Goal: Transaction & Acquisition: Purchase product/service

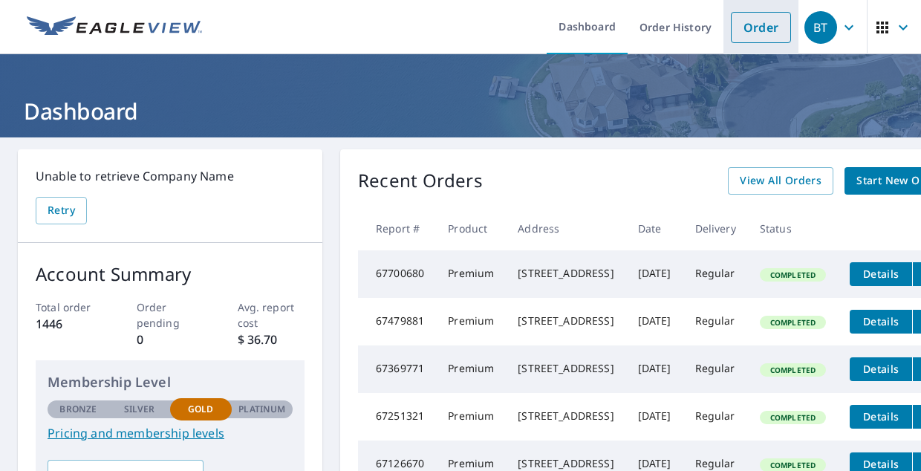
click at [749, 36] on link "Order" at bounding box center [761, 27] width 60 height 31
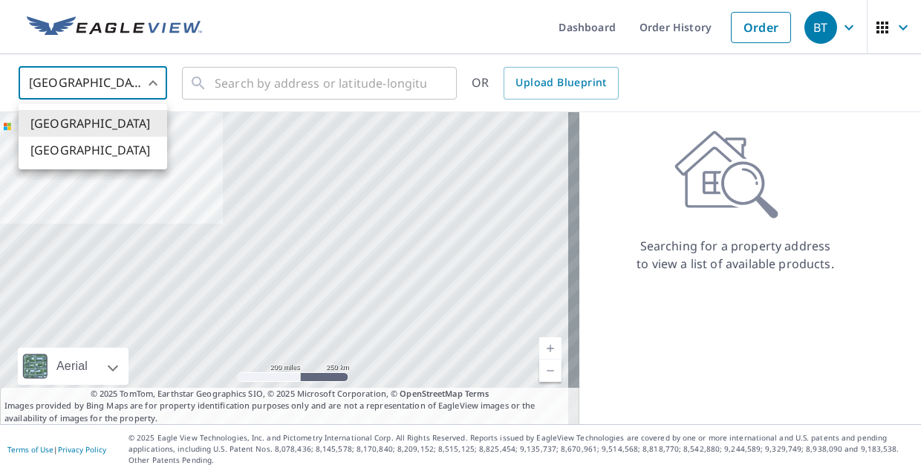
click at [157, 81] on body "BT BT Dashboard Order History Order BT United States US ​ ​ OR Upload Blueprint…" at bounding box center [460, 235] width 921 height 471
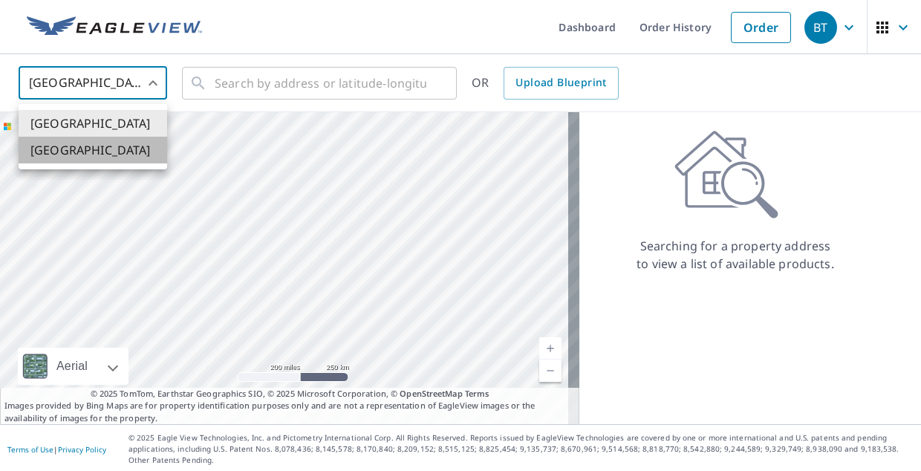
click at [128, 151] on li "[GEOGRAPHIC_DATA]" at bounding box center [93, 150] width 148 height 27
type input "CA"
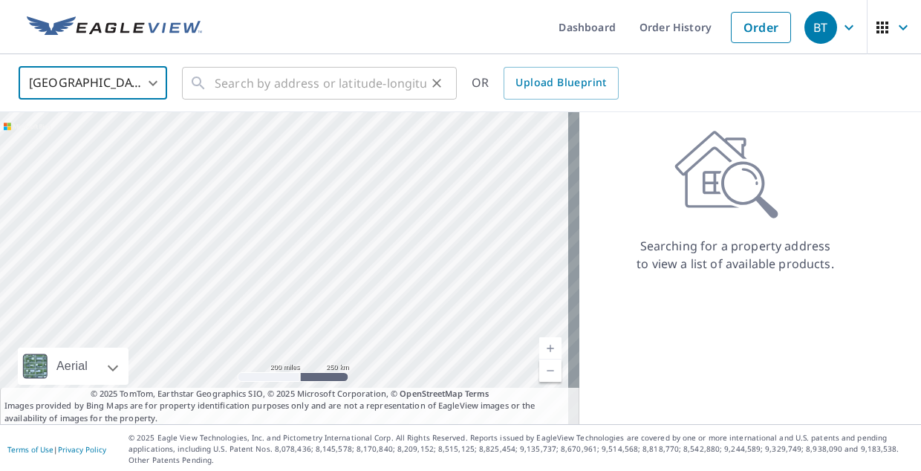
click at [290, 90] on input "text" at bounding box center [321, 83] width 212 height 42
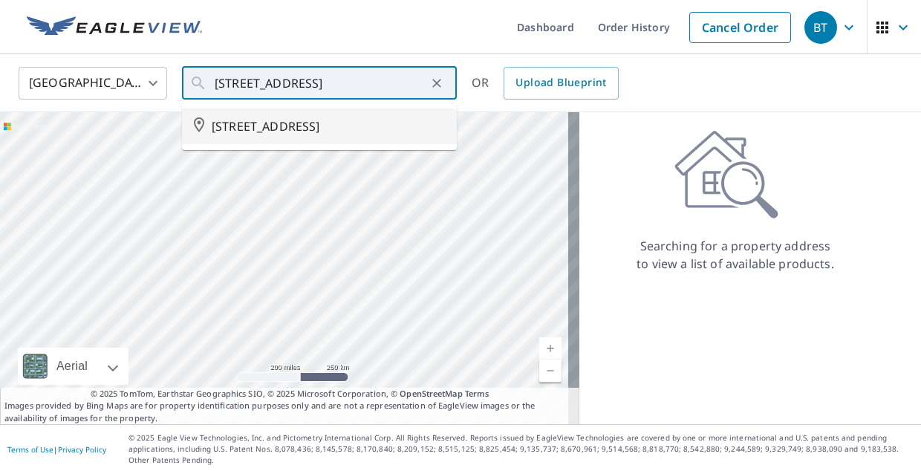
click at [269, 128] on span "[STREET_ADDRESS]" at bounding box center [328, 126] width 233 height 18
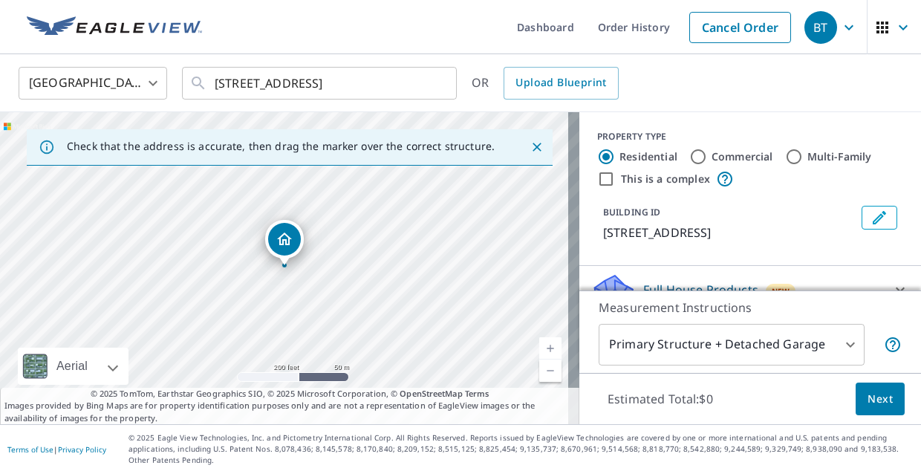
click at [541, 347] on link "Current Level 17, Zoom In" at bounding box center [550, 348] width 22 height 22
click at [540, 347] on link "Current Level 18, Zoom In" at bounding box center [550, 348] width 22 height 22
click at [300, 83] on input "[STREET_ADDRESS]" at bounding box center [321, 83] width 212 height 42
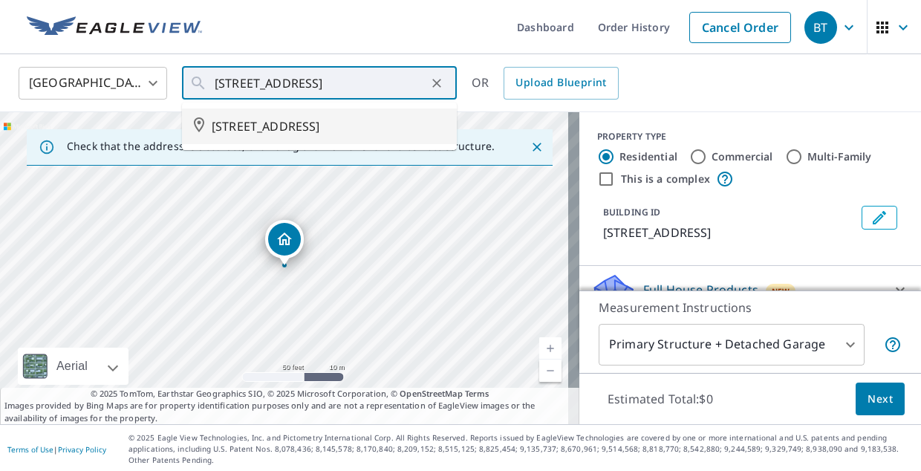
click at [281, 124] on span "[STREET_ADDRESS]" at bounding box center [328, 126] width 233 height 18
type input "[STREET_ADDRESS]"
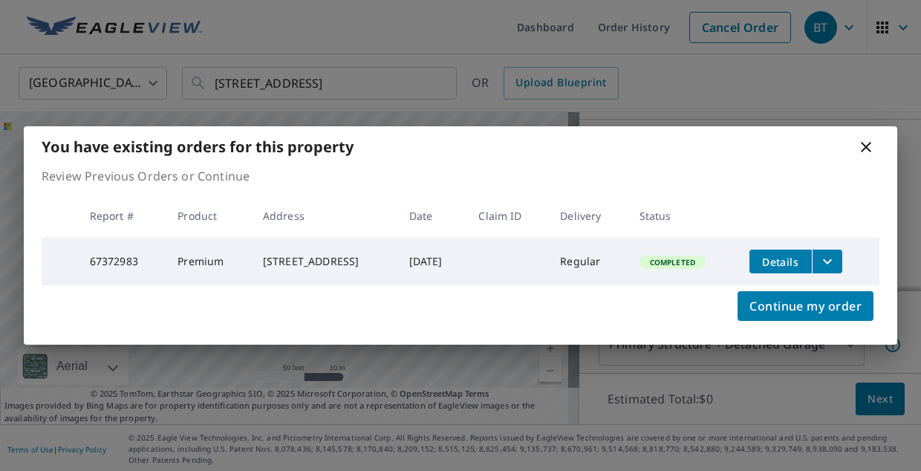
scroll to position [143, 0]
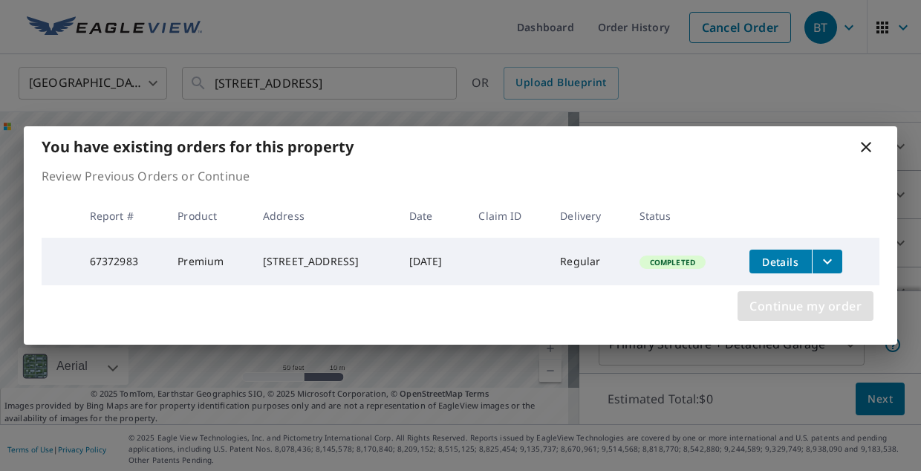
click at [754, 313] on span "Continue my order" at bounding box center [805, 305] width 112 height 21
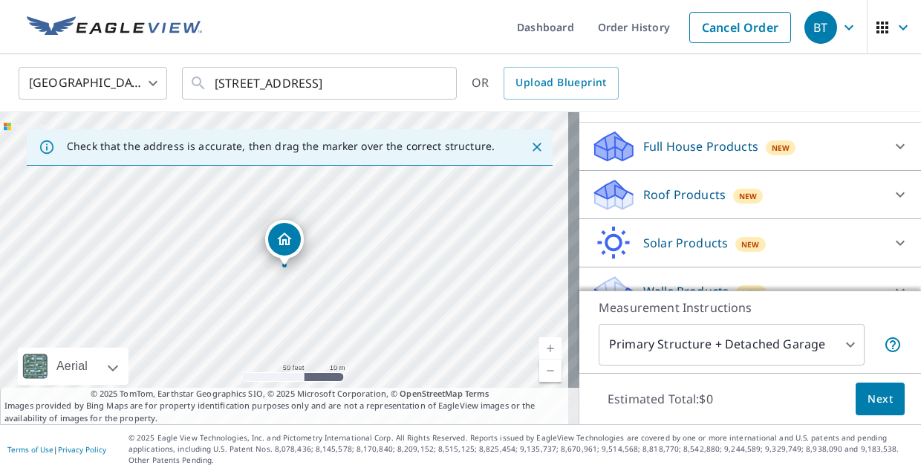
click at [765, 199] on div "Roof Products New" at bounding box center [736, 194] width 291 height 35
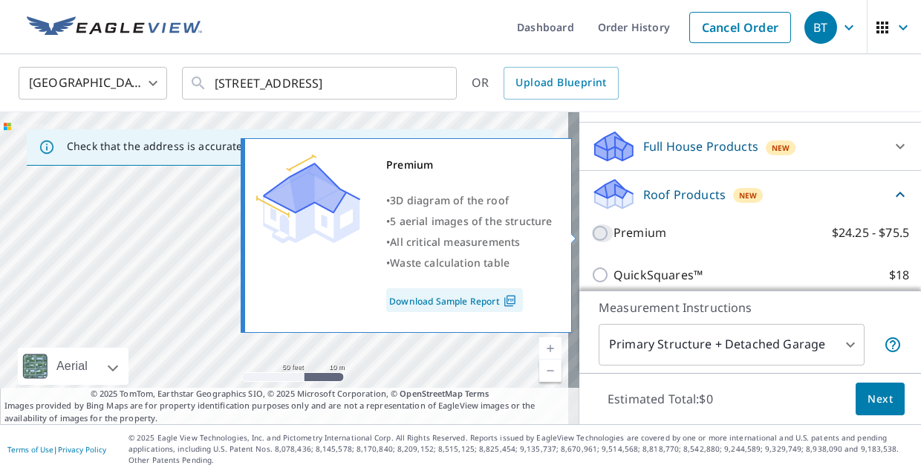
click at [591, 234] on input "Premium $24.25 - $75.5" at bounding box center [602, 233] width 22 height 18
checkbox input "true"
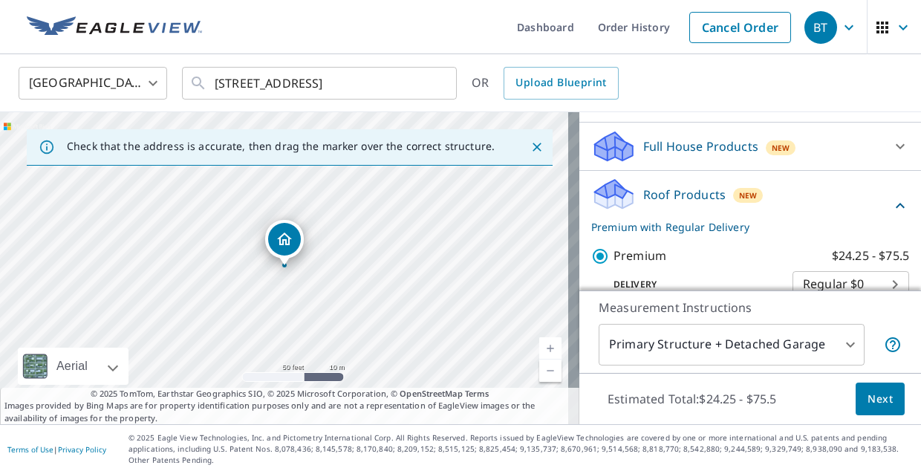
click at [867, 402] on span "Next" at bounding box center [879, 399] width 25 height 19
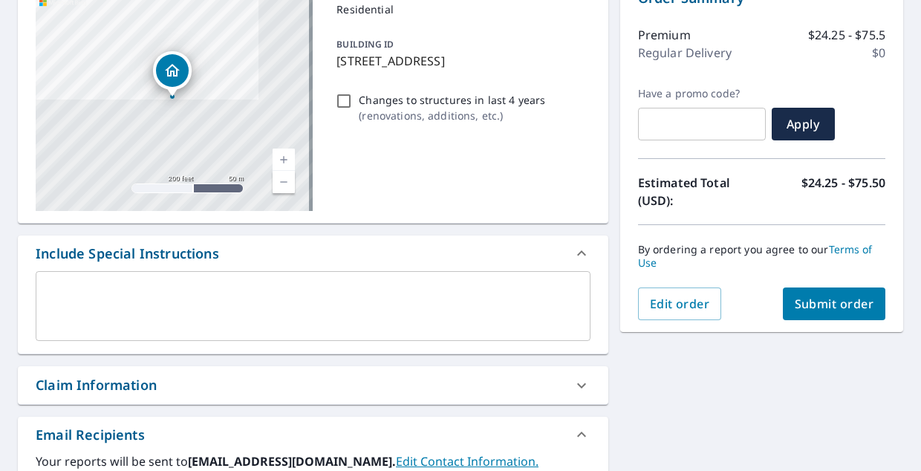
scroll to position [171, 0]
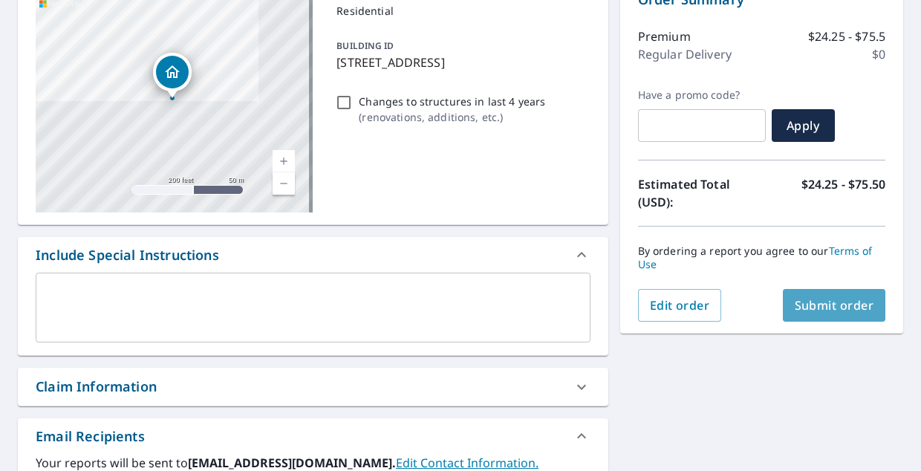
click at [799, 306] on span "Submit order" at bounding box center [833, 305] width 79 height 16
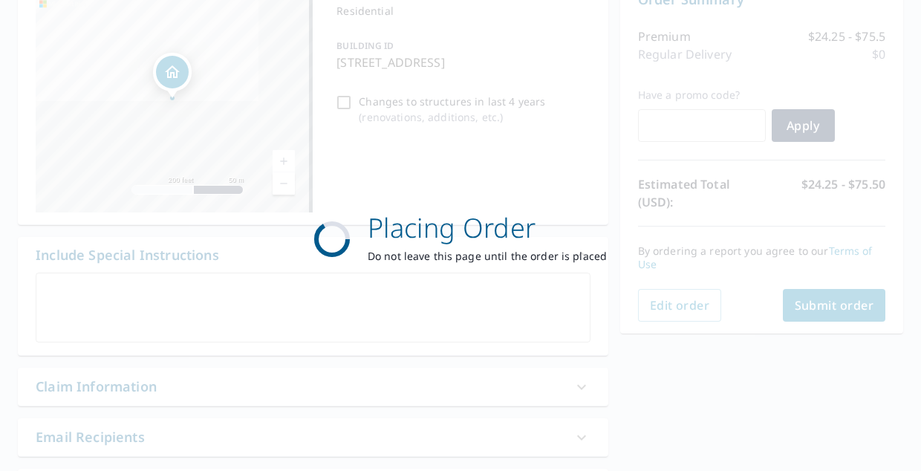
checkbox input "true"
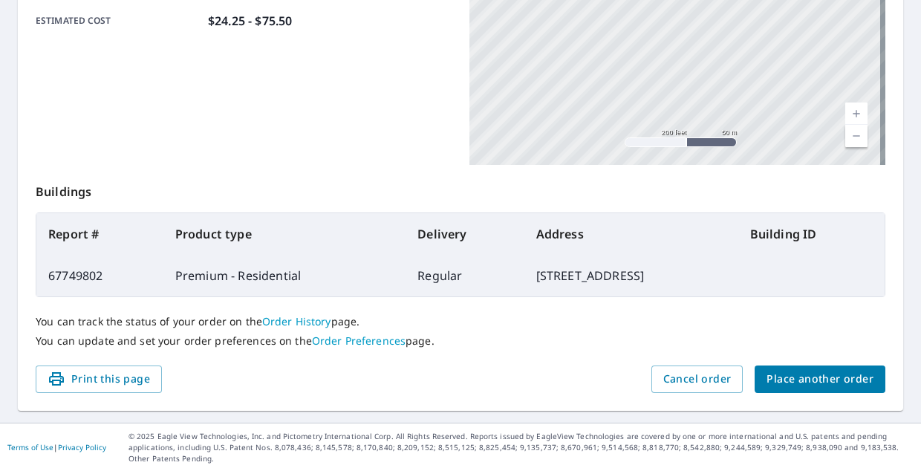
scroll to position [414, 0]
click at [773, 382] on span "Place another order" at bounding box center [819, 378] width 107 height 19
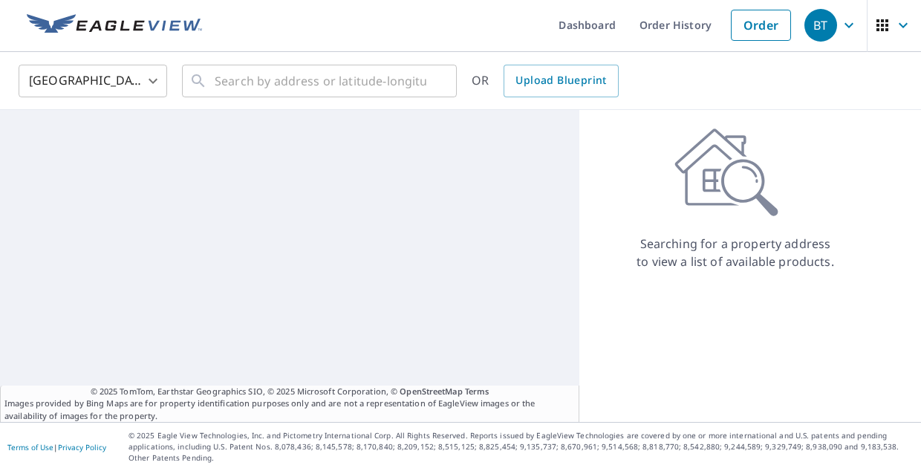
scroll to position [2, 0]
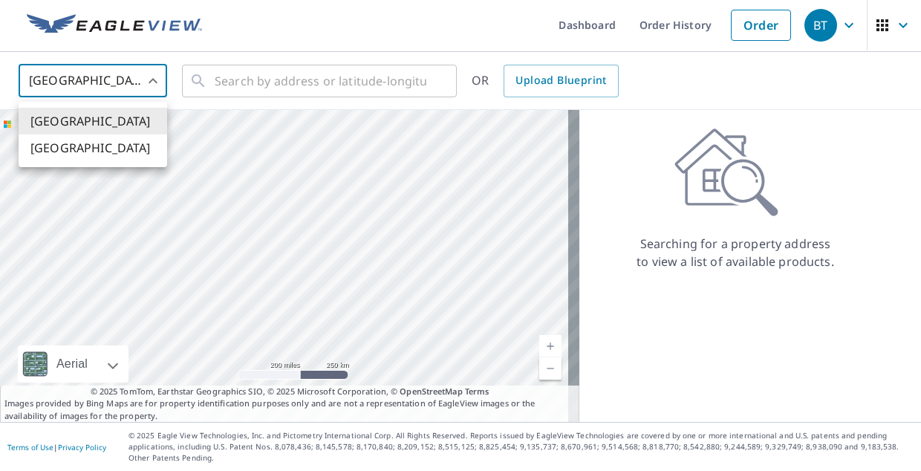
click at [146, 75] on body "BT BT Dashboard Order History Order BT United States US ​ ​ OR Upload Blueprint…" at bounding box center [460, 235] width 921 height 471
click at [137, 151] on li "[GEOGRAPHIC_DATA]" at bounding box center [93, 147] width 148 height 27
type input "CA"
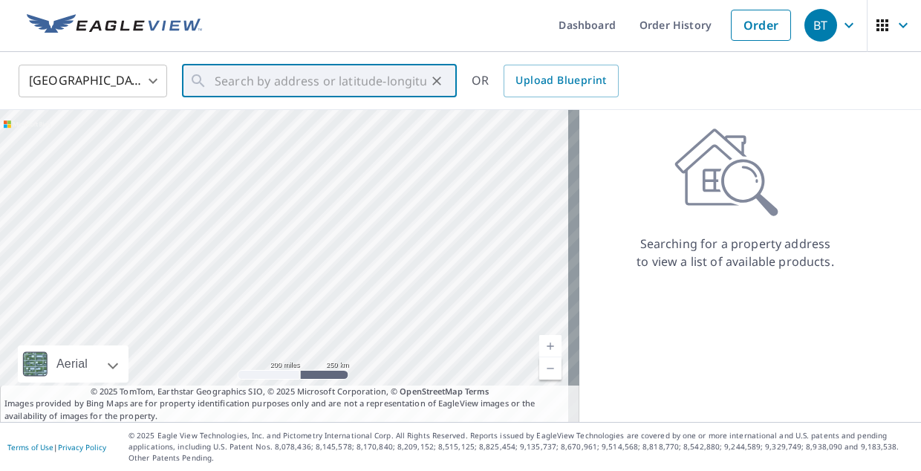
click at [240, 85] on input "text" at bounding box center [321, 81] width 212 height 42
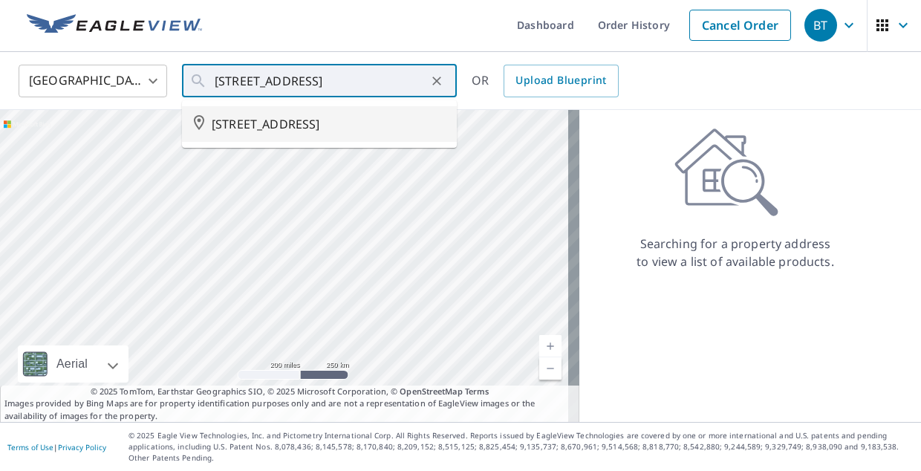
click at [246, 128] on span "[STREET_ADDRESS]" at bounding box center [328, 124] width 233 height 18
type input "[STREET_ADDRESS]"
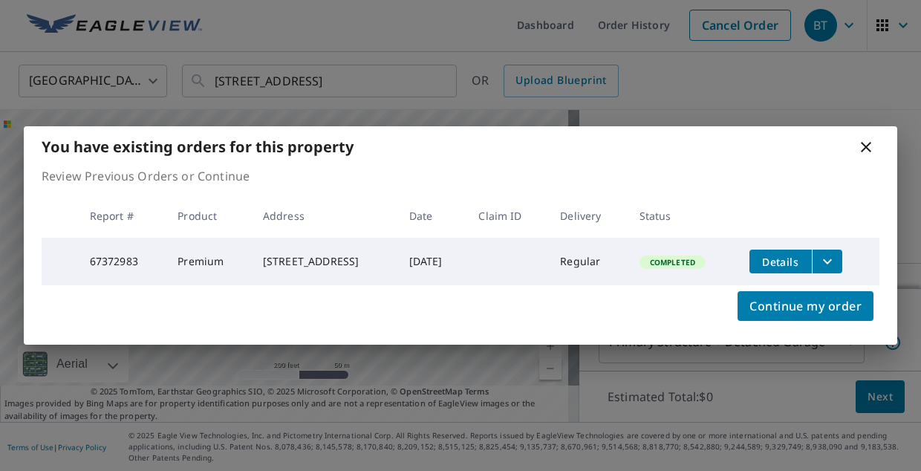
click at [540, 344] on div "Continue my order" at bounding box center [460, 314] width 873 height 59
click at [759, 316] on span "Continue my order" at bounding box center [805, 305] width 112 height 21
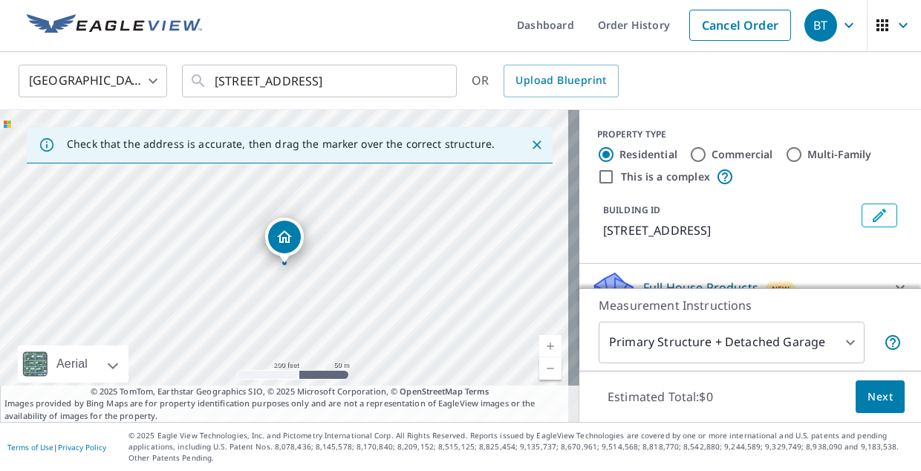
click at [543, 342] on link "Current Level 17, Zoom In" at bounding box center [550, 346] width 22 height 22
click at [543, 342] on link "Current Level 18, Zoom In" at bounding box center [550, 346] width 22 height 22
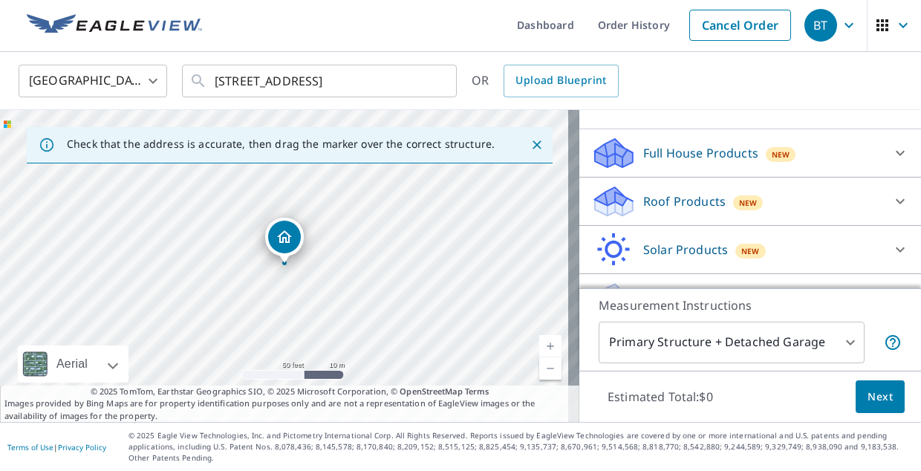
scroll to position [134, 0]
click at [674, 203] on p "Roof Products" at bounding box center [684, 201] width 82 height 18
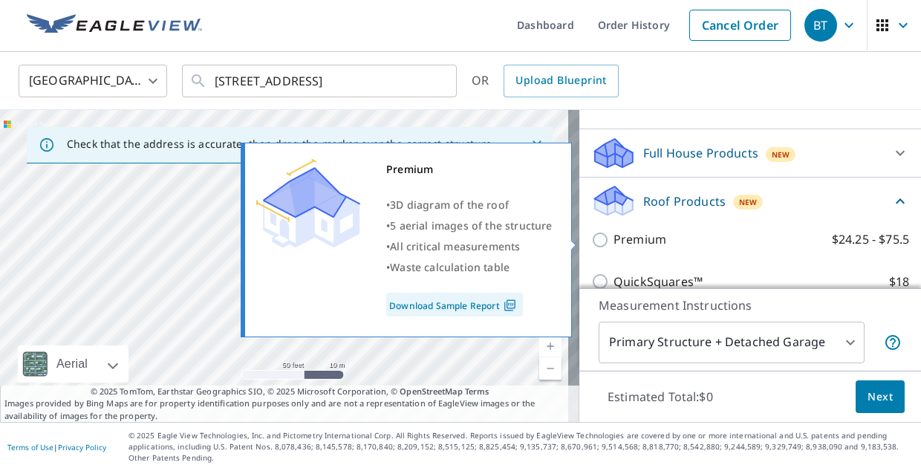
click at [591, 241] on input "Premium $24.25 - $75.5" at bounding box center [602, 240] width 22 height 18
checkbox input "true"
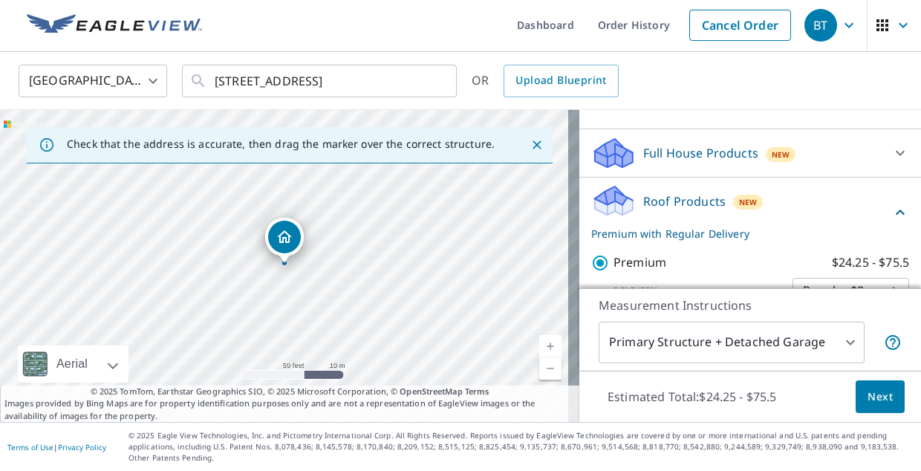
click at [868, 393] on span "Next" at bounding box center [879, 397] width 25 height 19
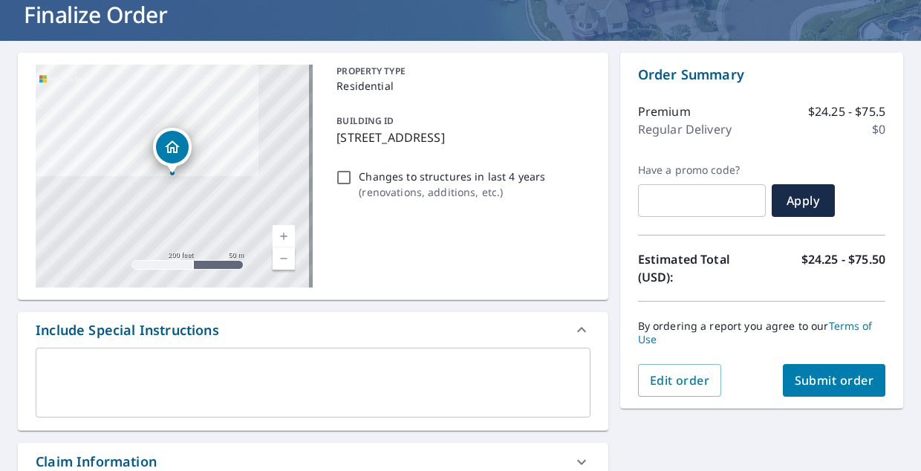
scroll to position [91, 0]
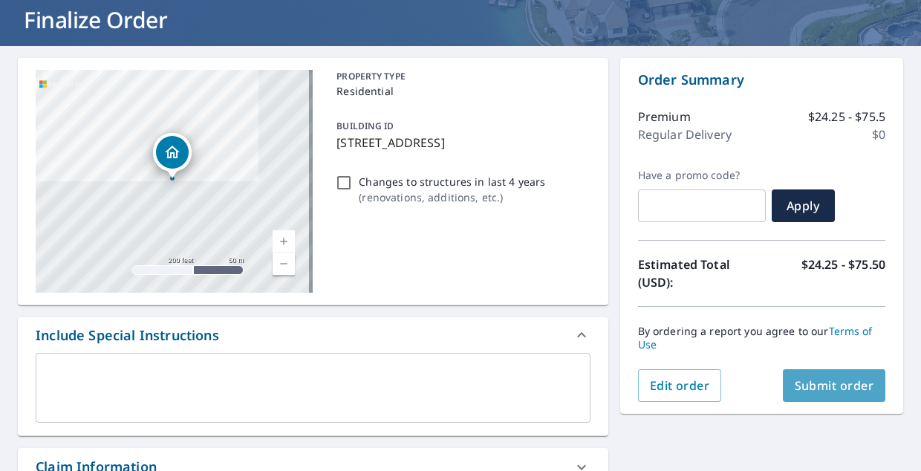
click at [805, 384] on span "Submit order" at bounding box center [833, 385] width 79 height 16
checkbox input "true"
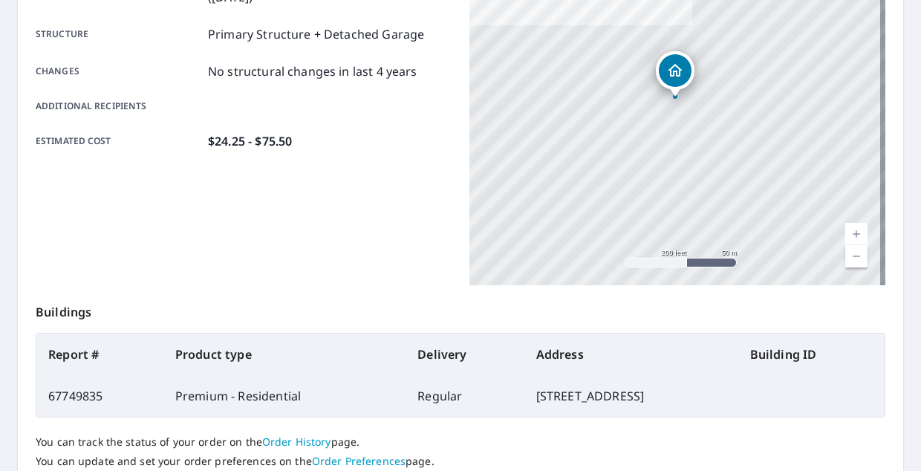
scroll to position [414, 0]
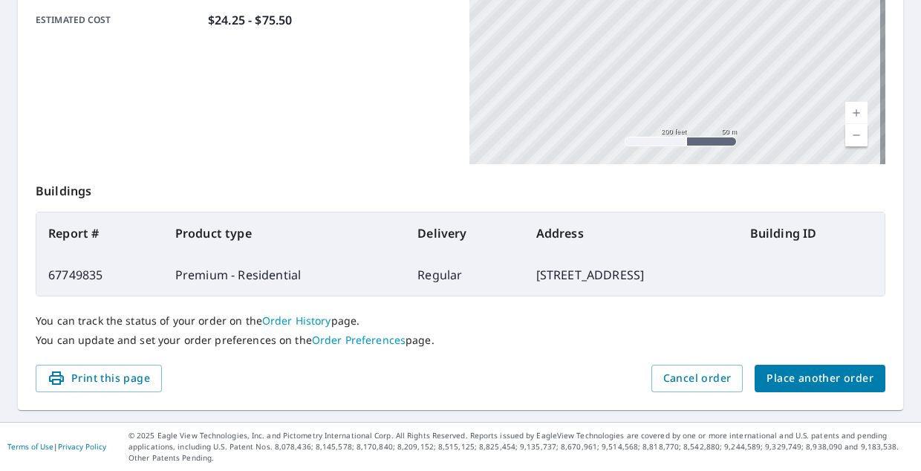
click at [318, 323] on link "Order History" at bounding box center [296, 320] width 69 height 14
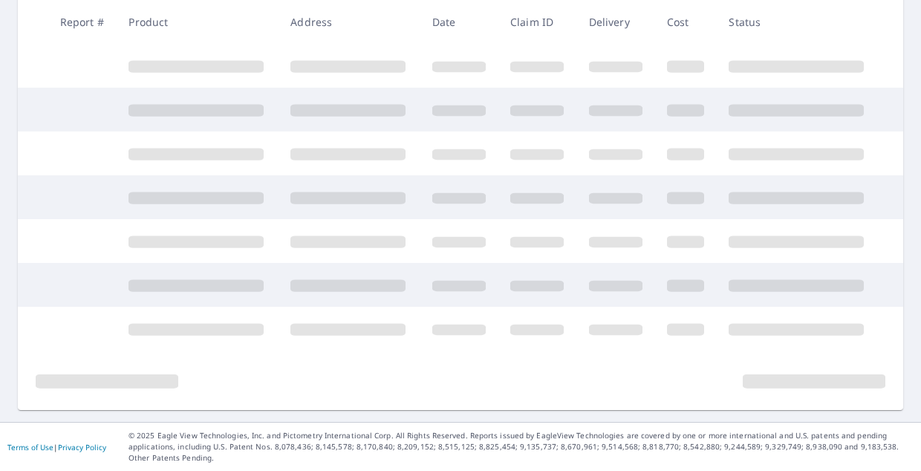
scroll to position [400, 0]
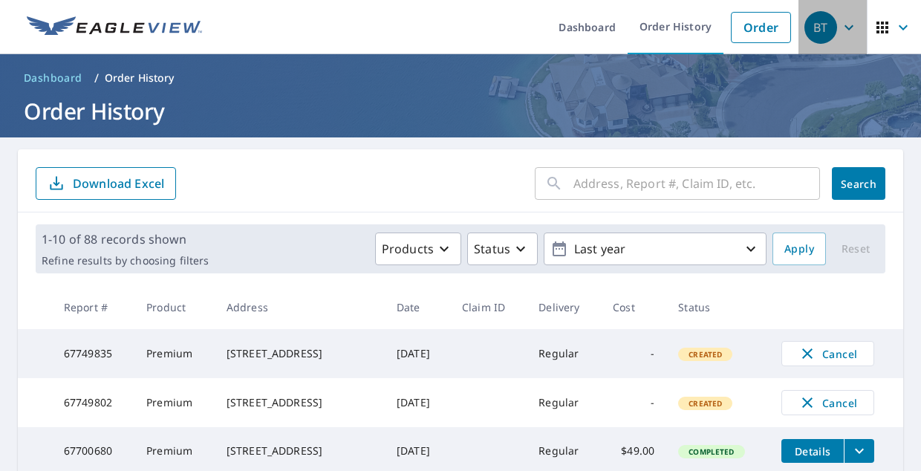
click at [820, 32] on div "BT" at bounding box center [820, 27] width 33 height 33
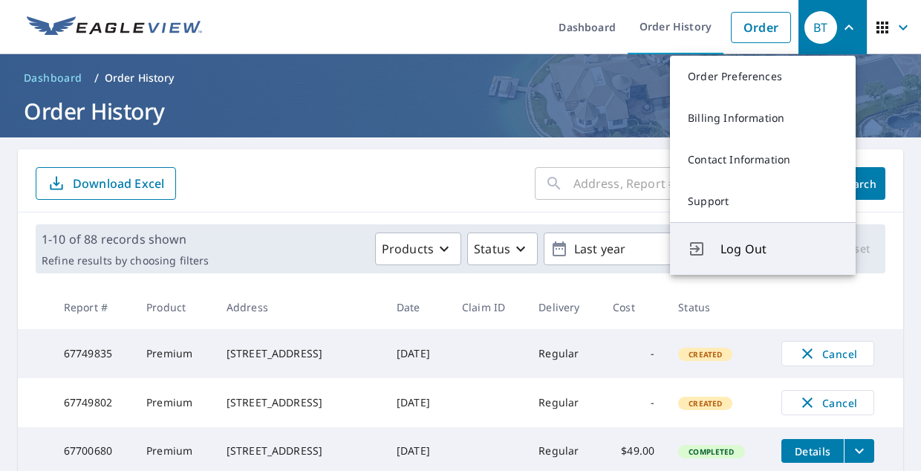
click at [761, 245] on span "Log Out" at bounding box center [778, 249] width 117 height 18
